Goal: Obtain resource: Obtain resource

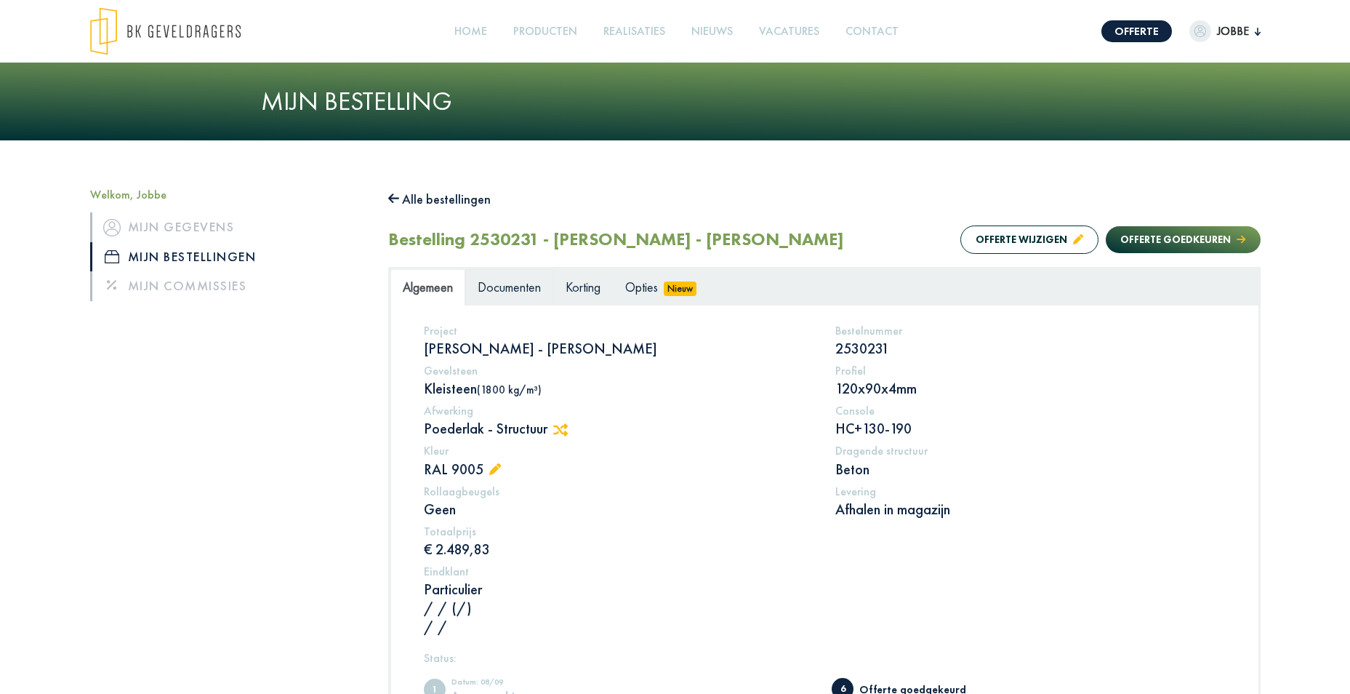
click at [518, 288] on span "Documenten" at bounding box center [509, 286] width 63 height 17
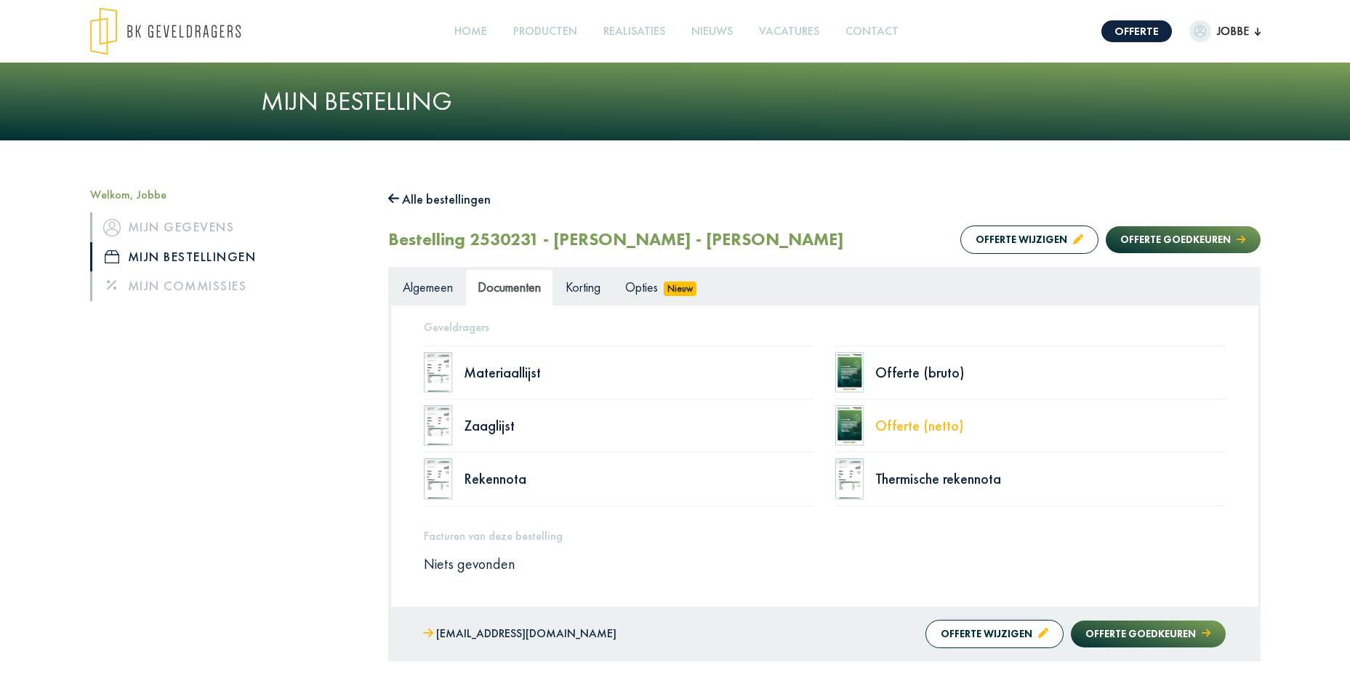
click at [905, 424] on div "Offerte (netto)" at bounding box center [1050, 425] width 350 height 15
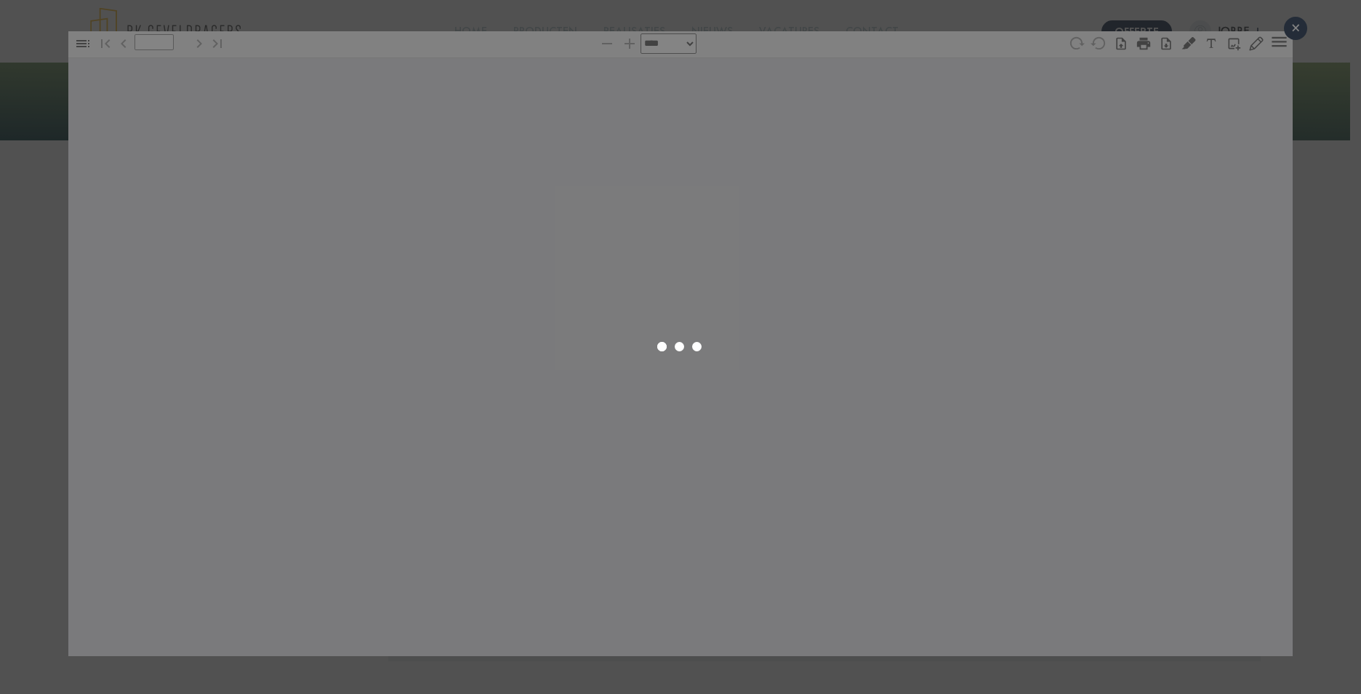
type input "*"
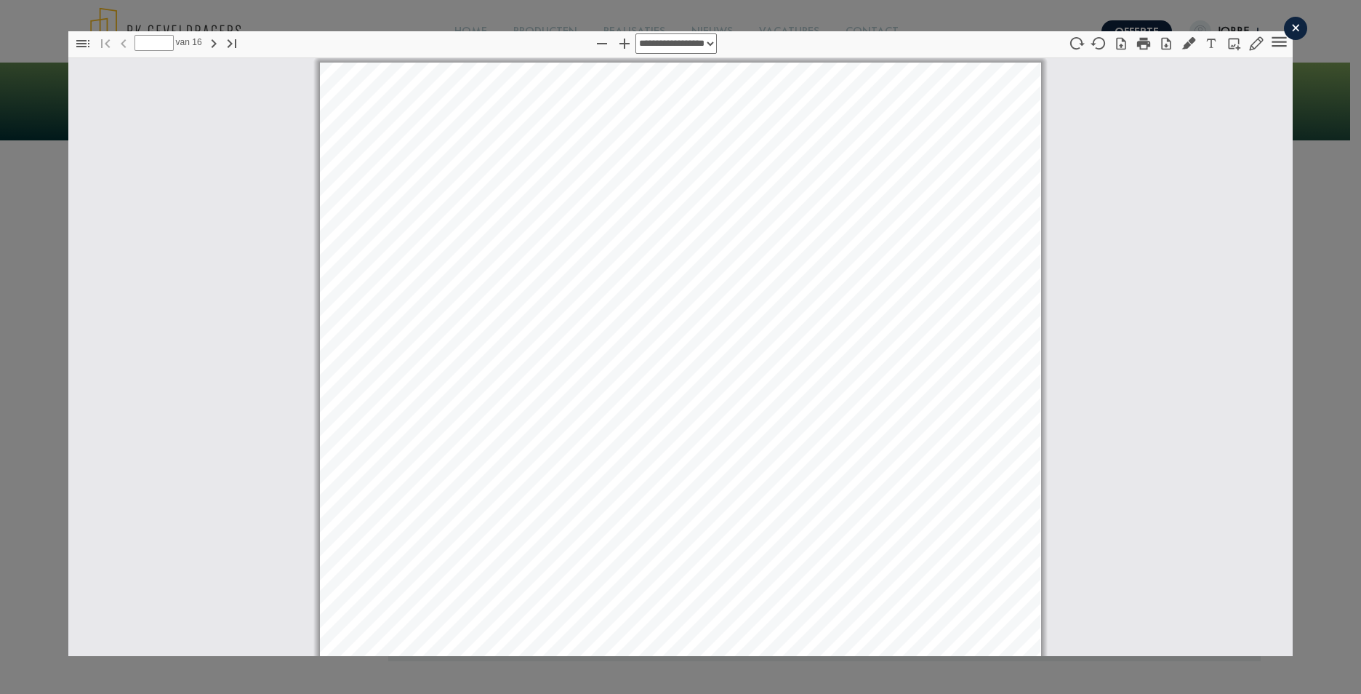
select select "****"
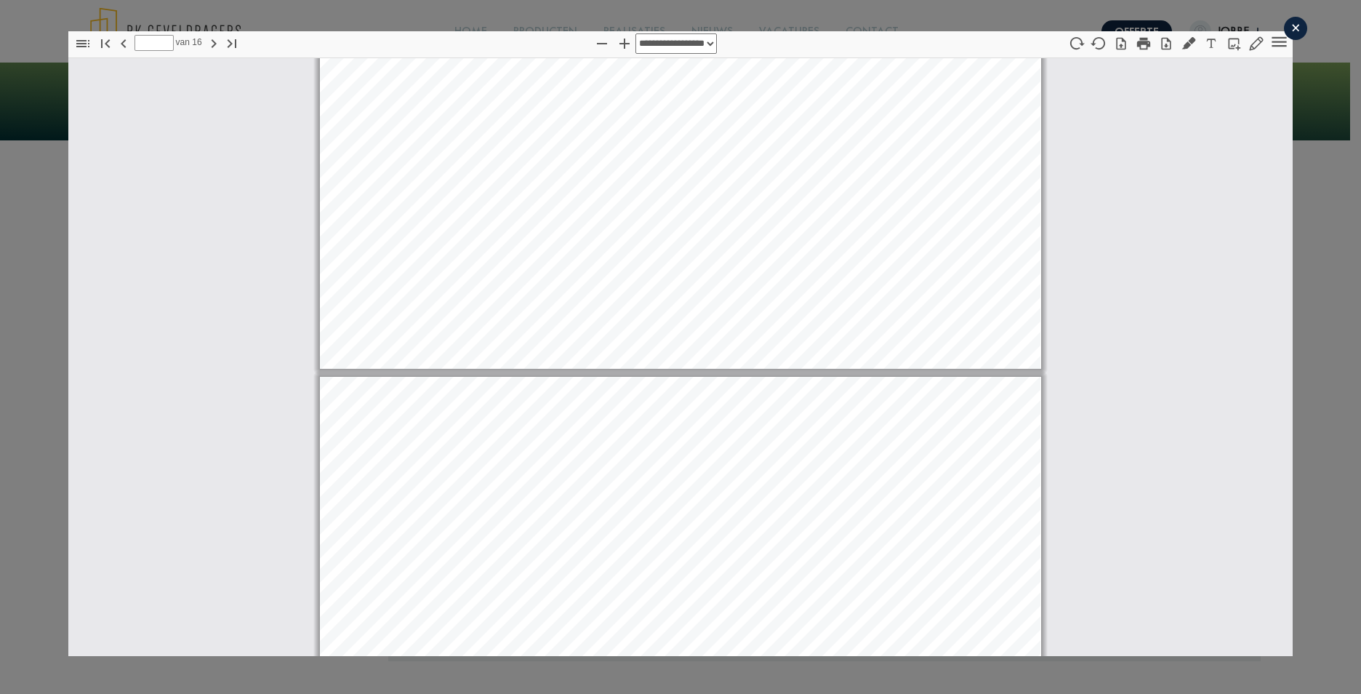
type input "*"
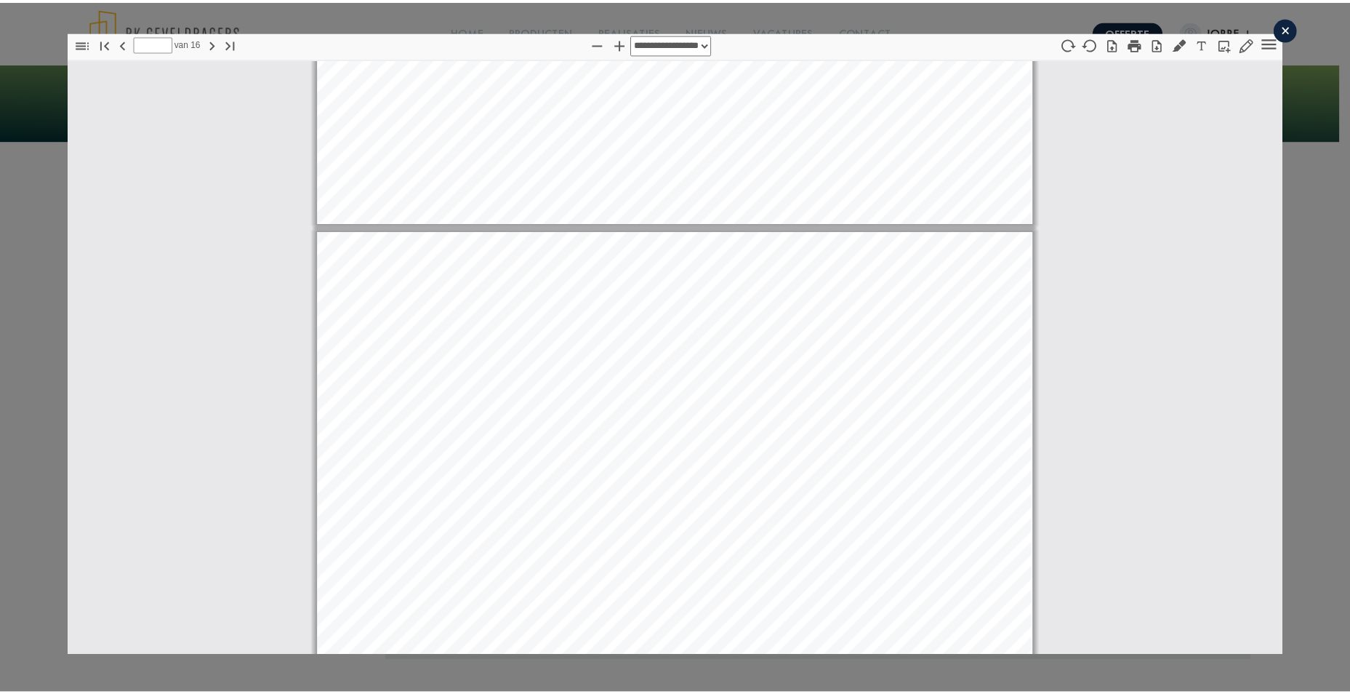
scroll to position [2916, 0]
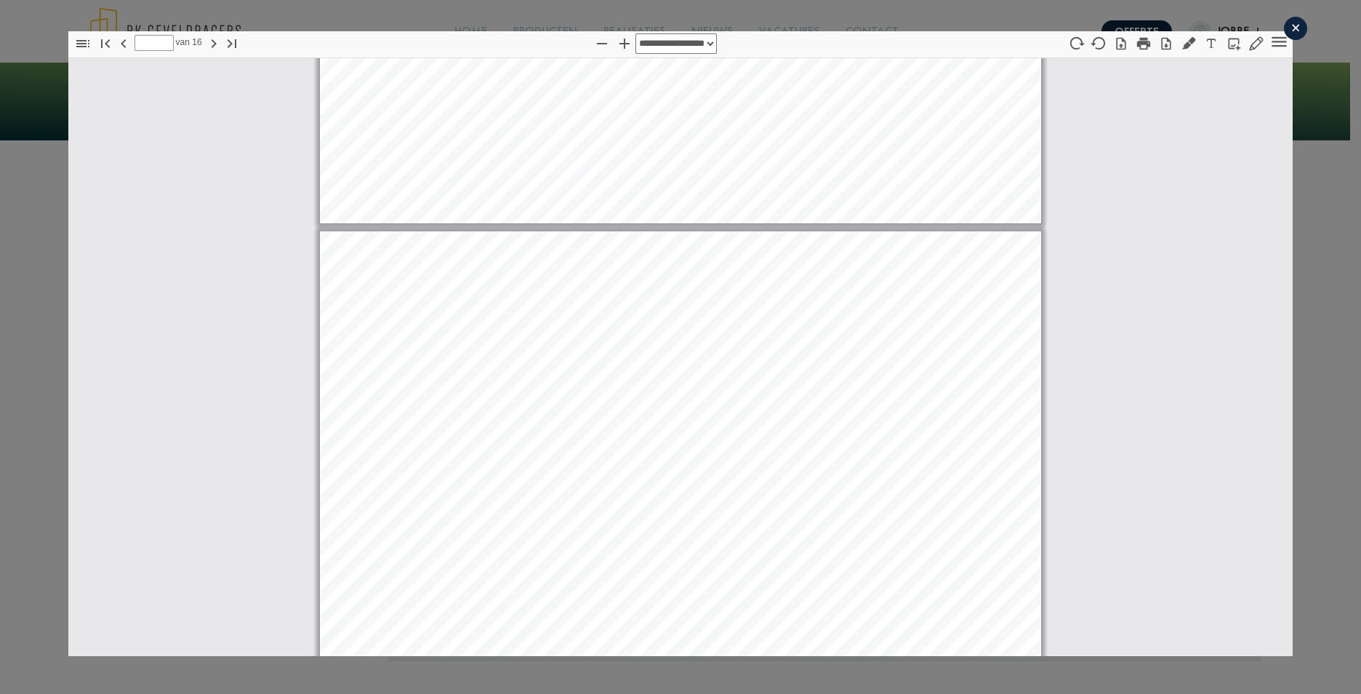
click at [1293, 24] on div "×" at bounding box center [1295, 28] width 23 height 23
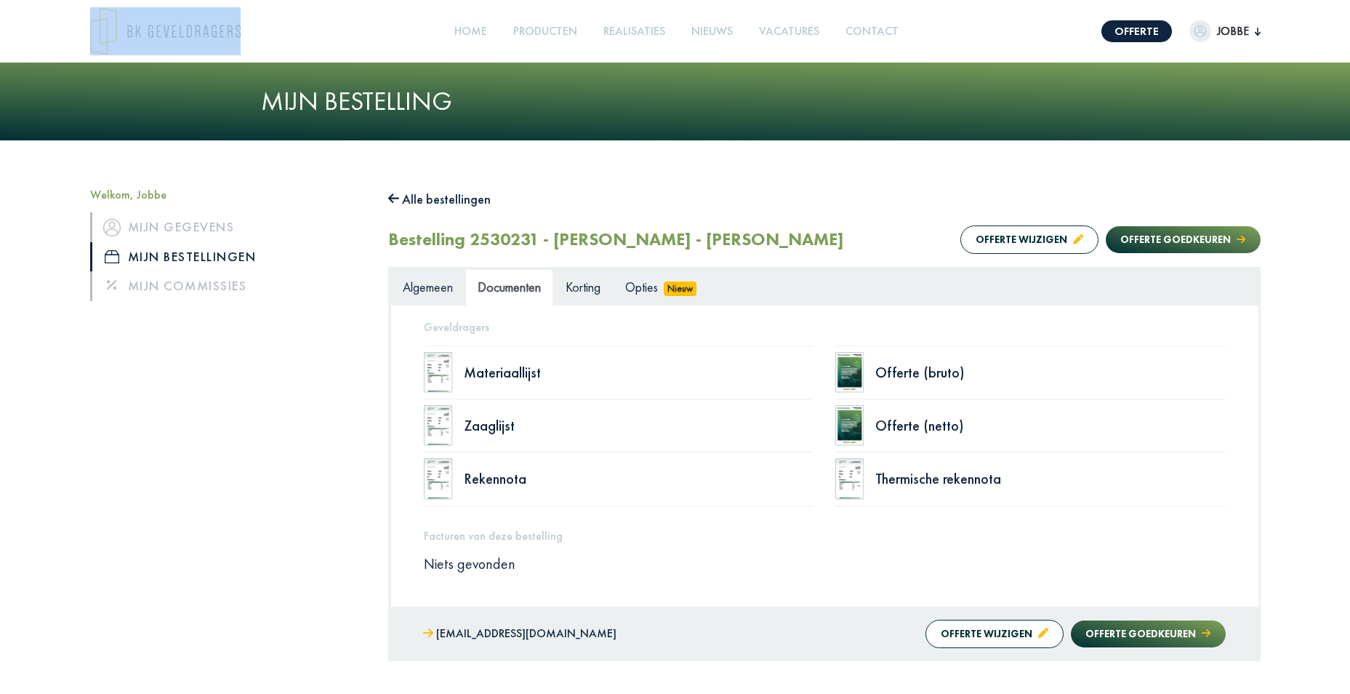
drag, startPoint x: 251, startPoint y: 38, endPoint x: 56, endPoint y: 15, distance: 196.2
click at [56, 15] on header "Offerte Jobbe Welkom, Jobbe Mijn gegevens Mijn bestellingen Mijn commissies Afm…" at bounding box center [675, 31] width 1350 height 63
drag, startPoint x: 56, startPoint y: 15, endPoint x: 325, endPoint y: 13, distance: 269.0
click at [295, 57] on header "Offerte Jobbe Welkom, Jobbe Mijn gegevens Mijn bestellingen Mijn commissies Afm…" at bounding box center [675, 31] width 1350 height 63
